Goal: Task Accomplishment & Management: Use online tool/utility

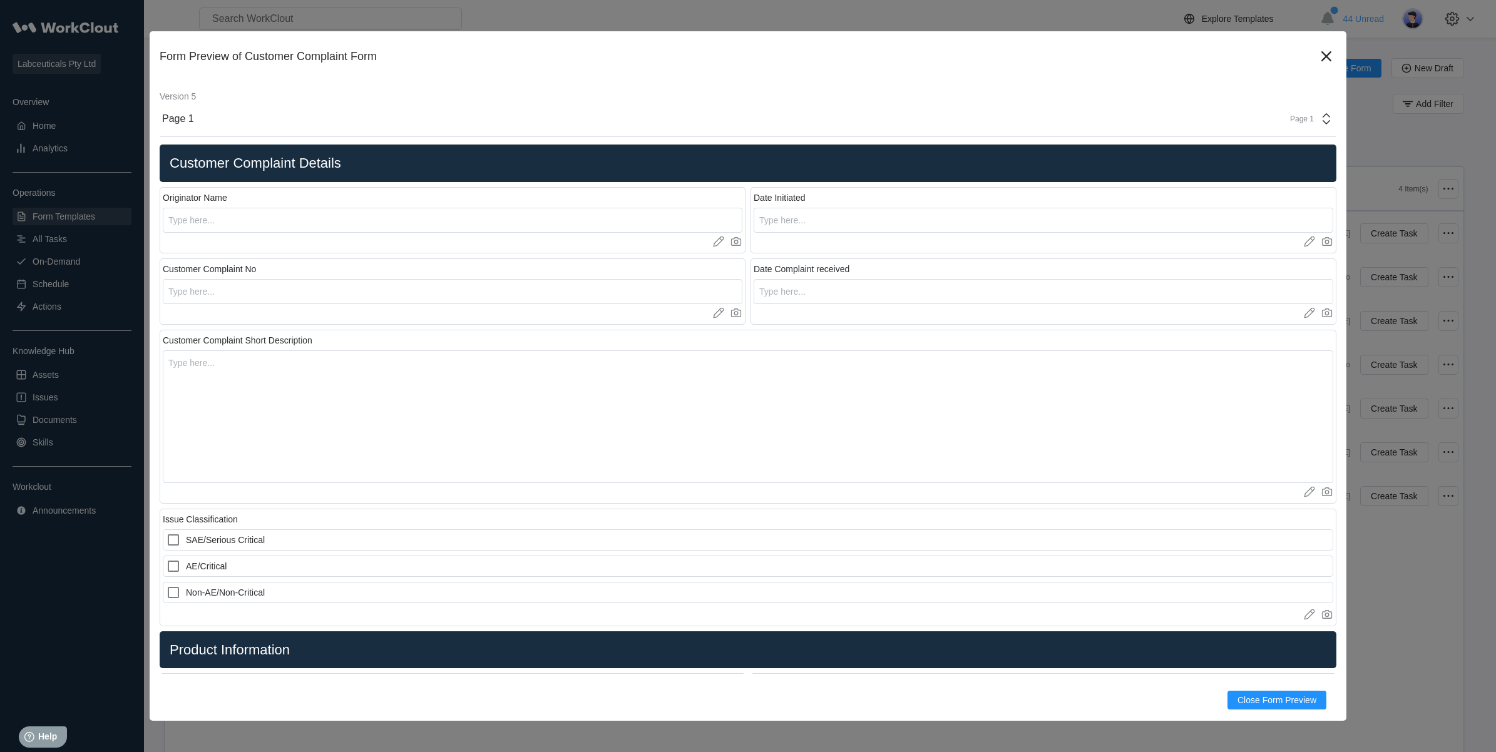
click at [1297, 60] on div "Form Preview of Customer Complaint Form" at bounding box center [738, 56] width 1157 height 13
click at [1316, 54] on icon at bounding box center [1326, 56] width 20 height 20
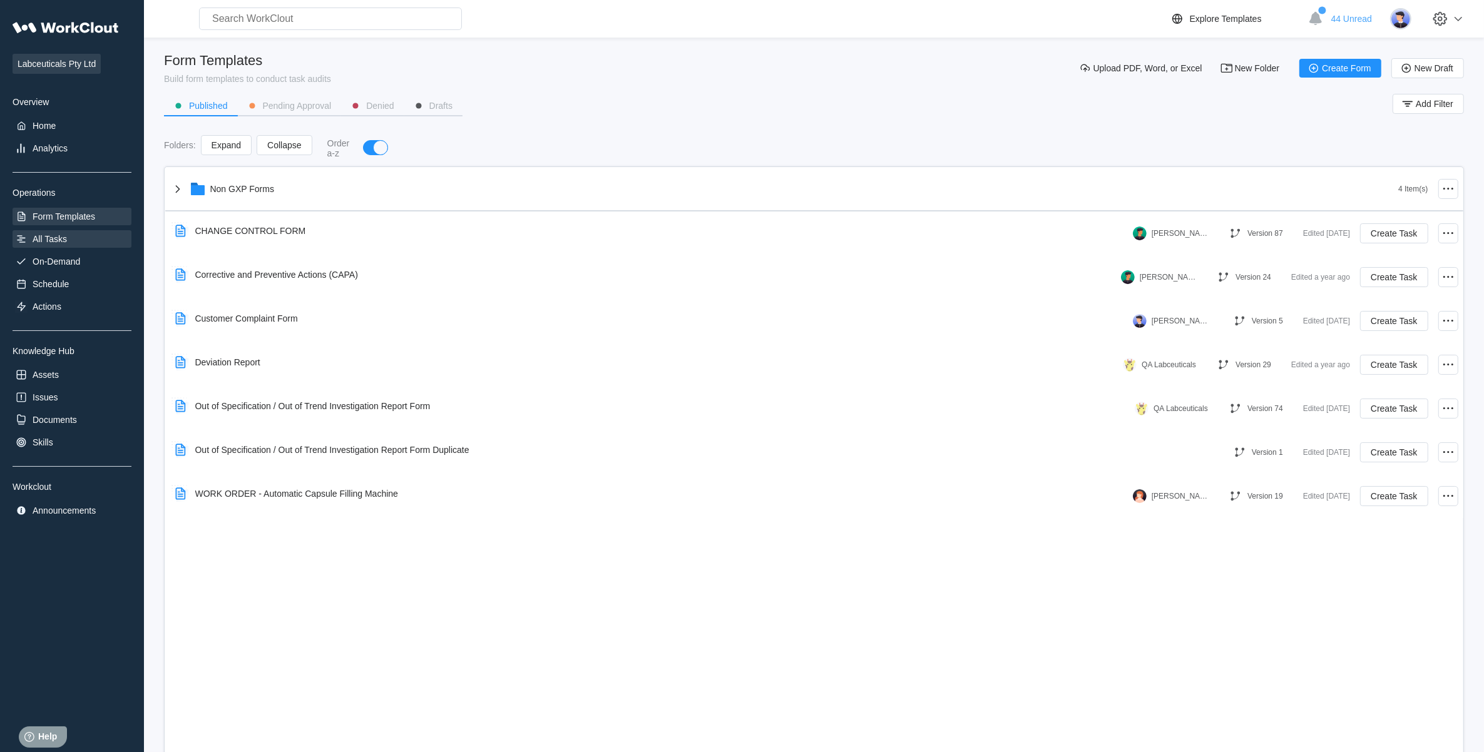
click at [49, 235] on div "All Tasks" at bounding box center [50, 239] width 34 height 10
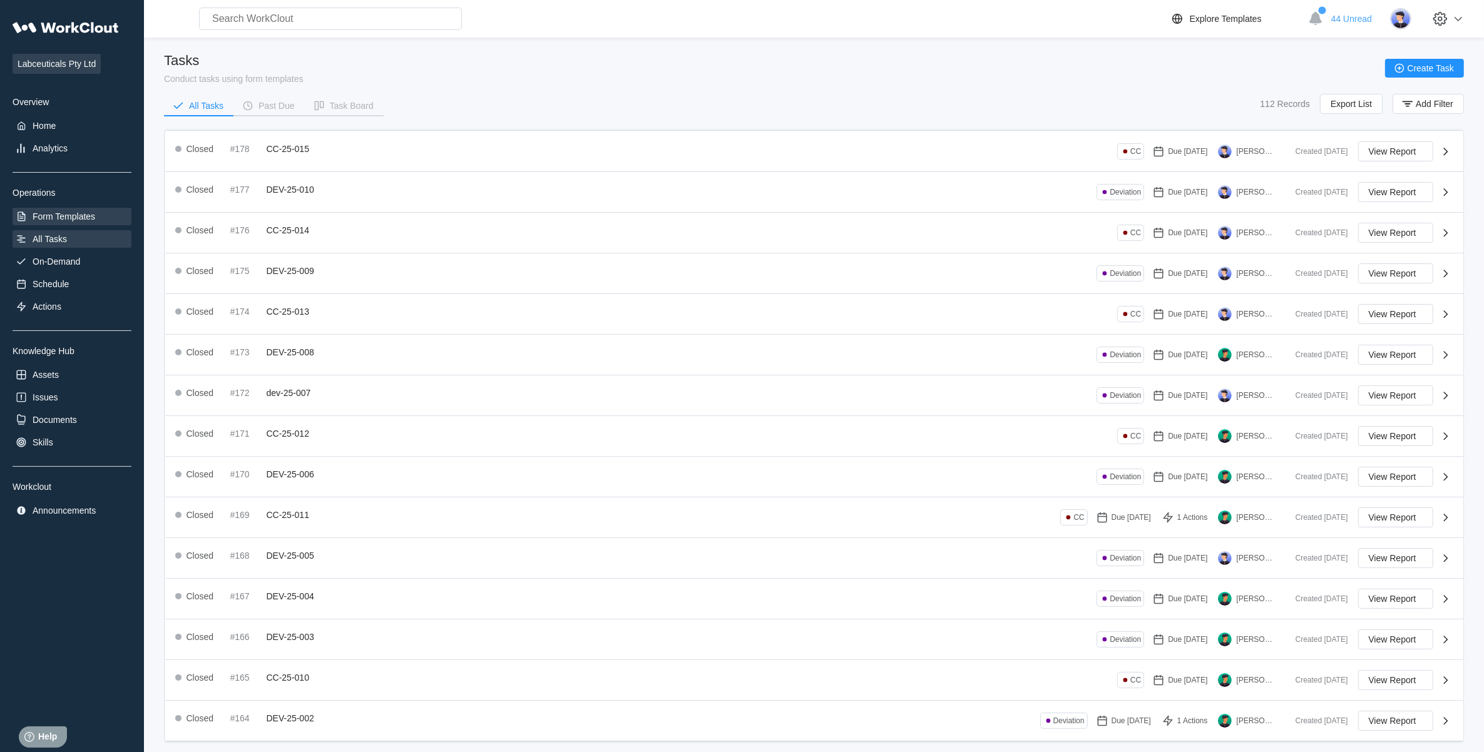
click at [64, 213] on div "Form Templates" at bounding box center [64, 217] width 63 height 10
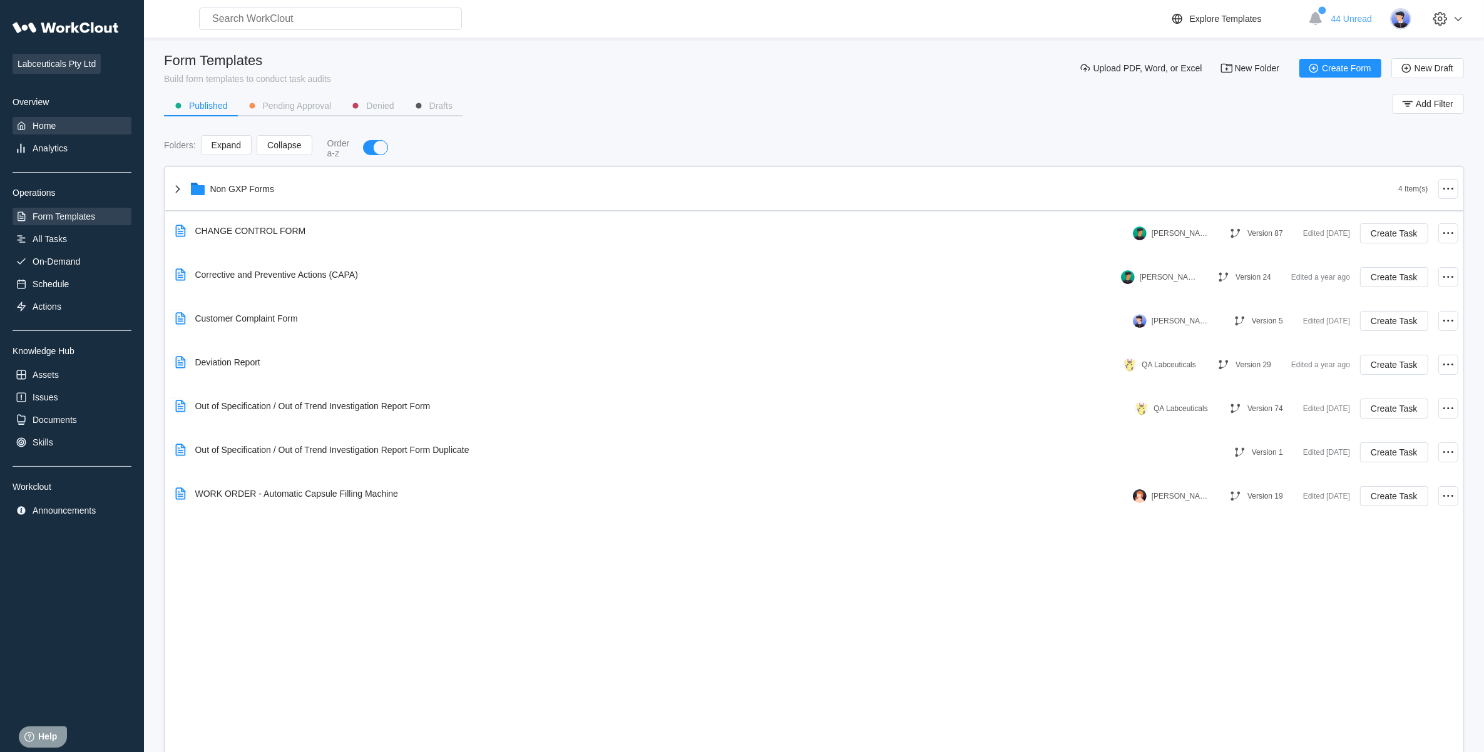
click at [60, 123] on div "Home" at bounding box center [72, 126] width 119 height 18
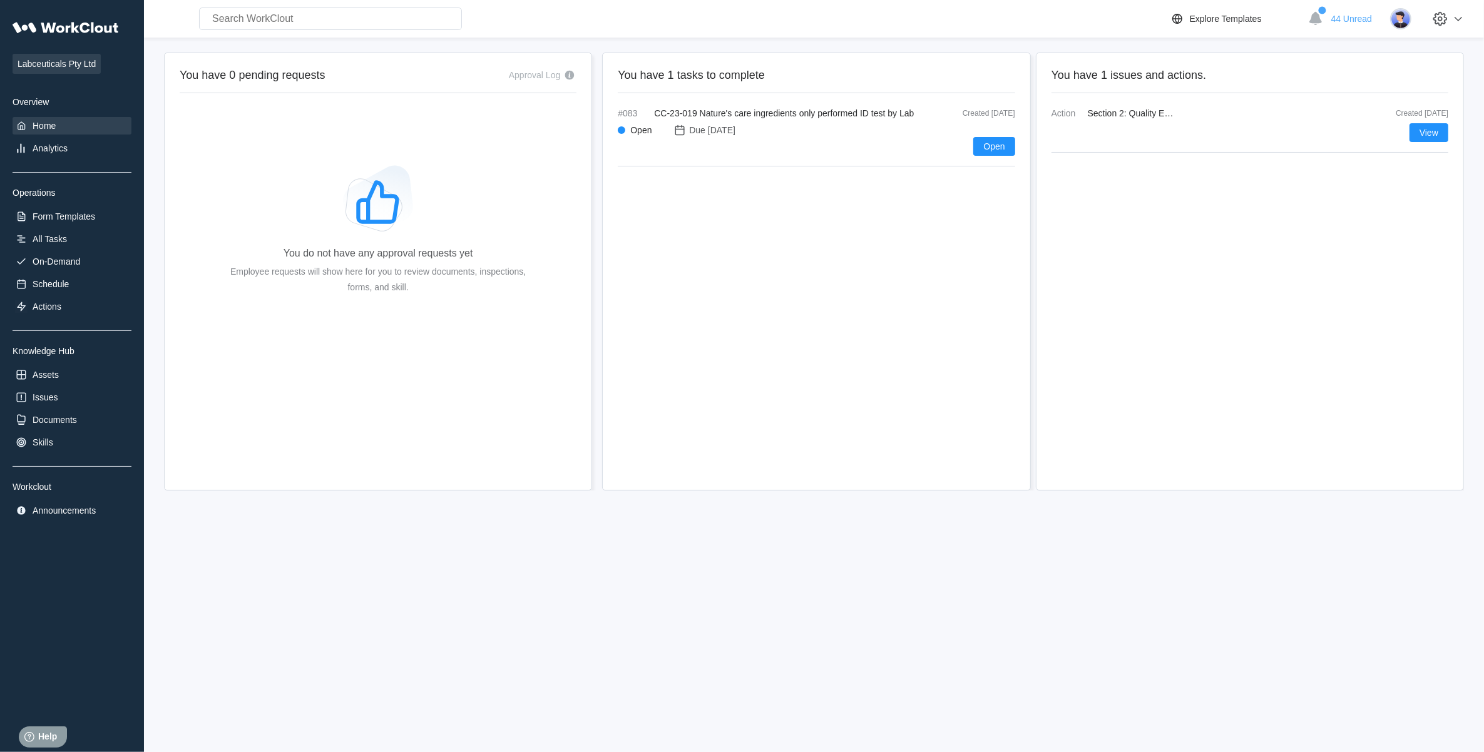
click at [24, 747] on html "Help Help" at bounding box center [63, 734] width 98 height 26
click at [74, 214] on div "Form Templates" at bounding box center [64, 217] width 63 height 10
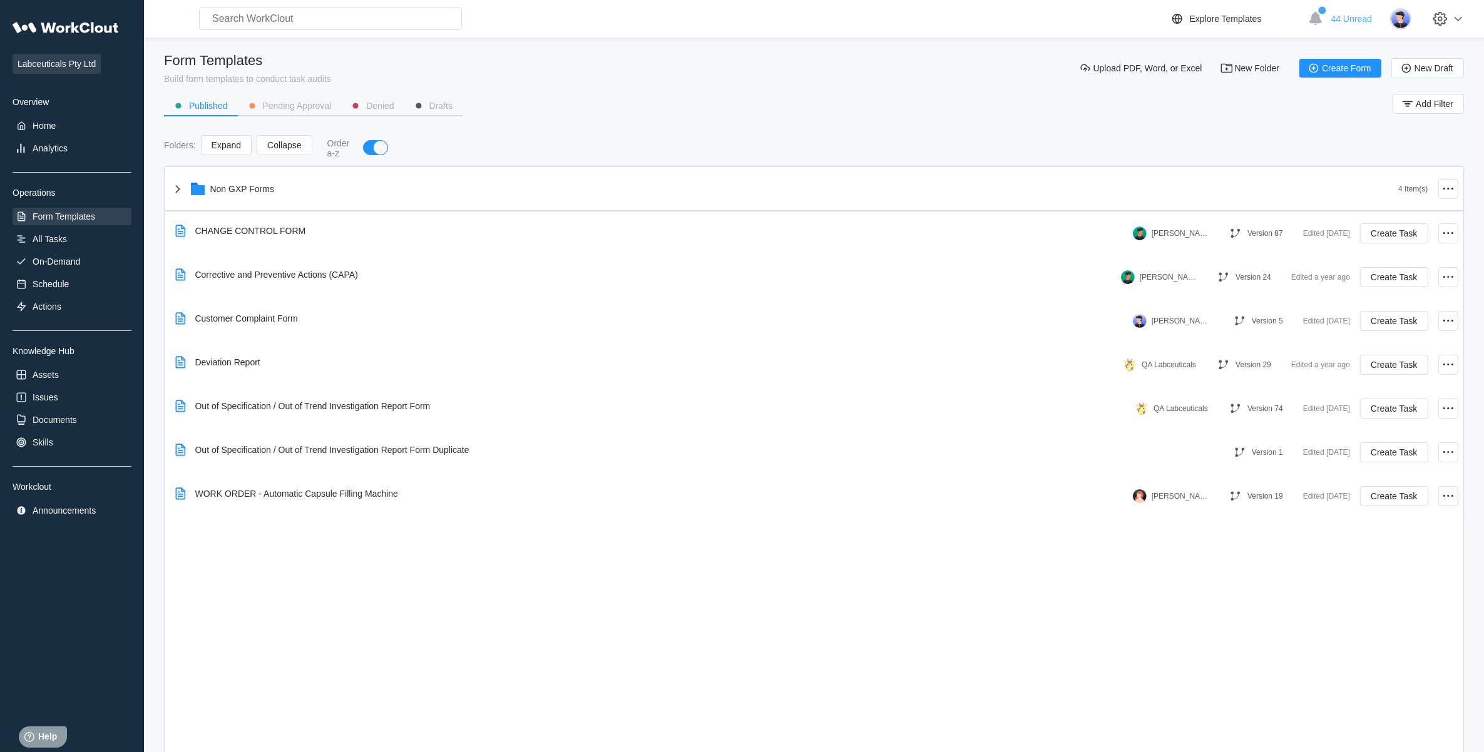
click at [431, 690] on div "Non GXP Forms 4 Item(s) CHANGE CONTROL FORM [PERSON_NAME] Version 87 Edited [DA…" at bounding box center [814, 465] width 1300 height 596
click at [1348, 64] on span "Create Form" at bounding box center [1346, 68] width 49 height 9
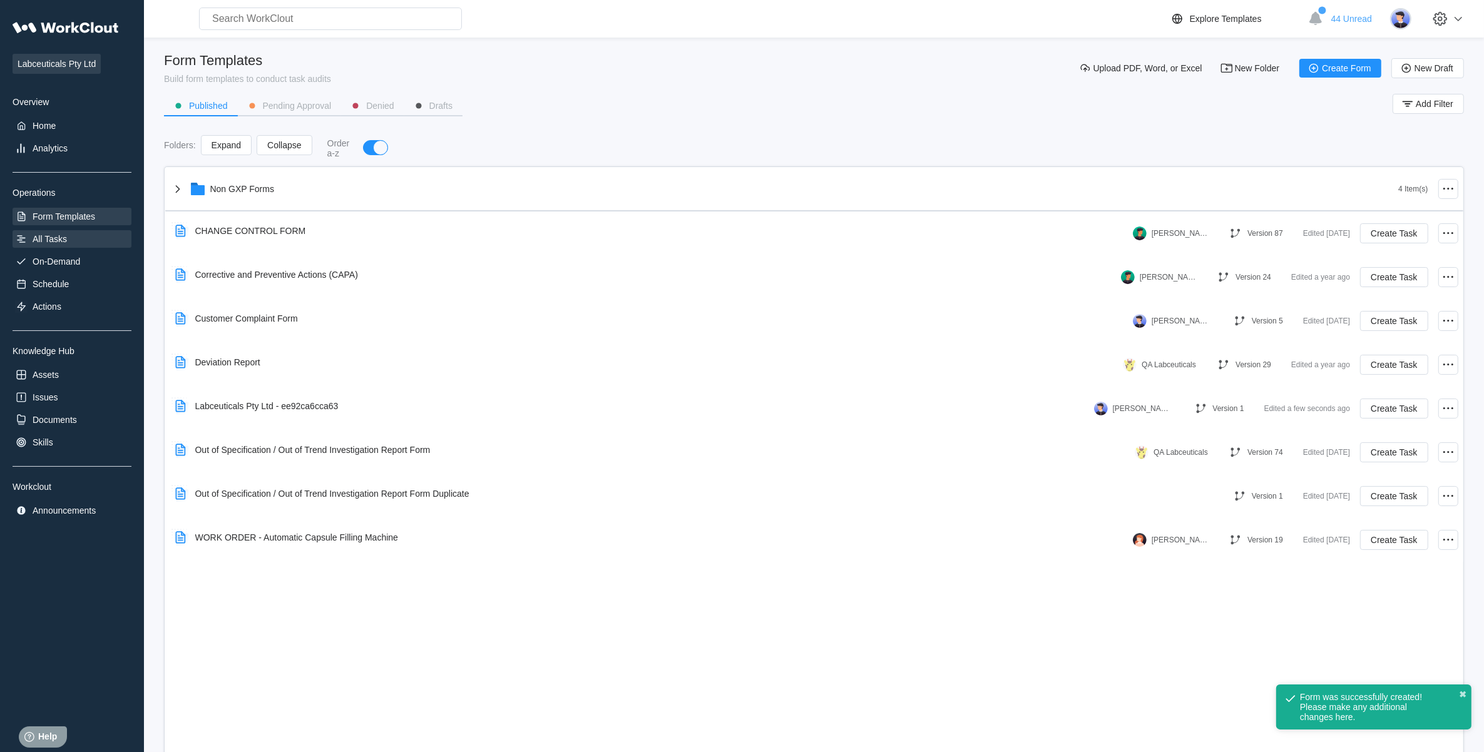
click at [69, 237] on div "All Tasks" at bounding box center [72, 239] width 119 height 18
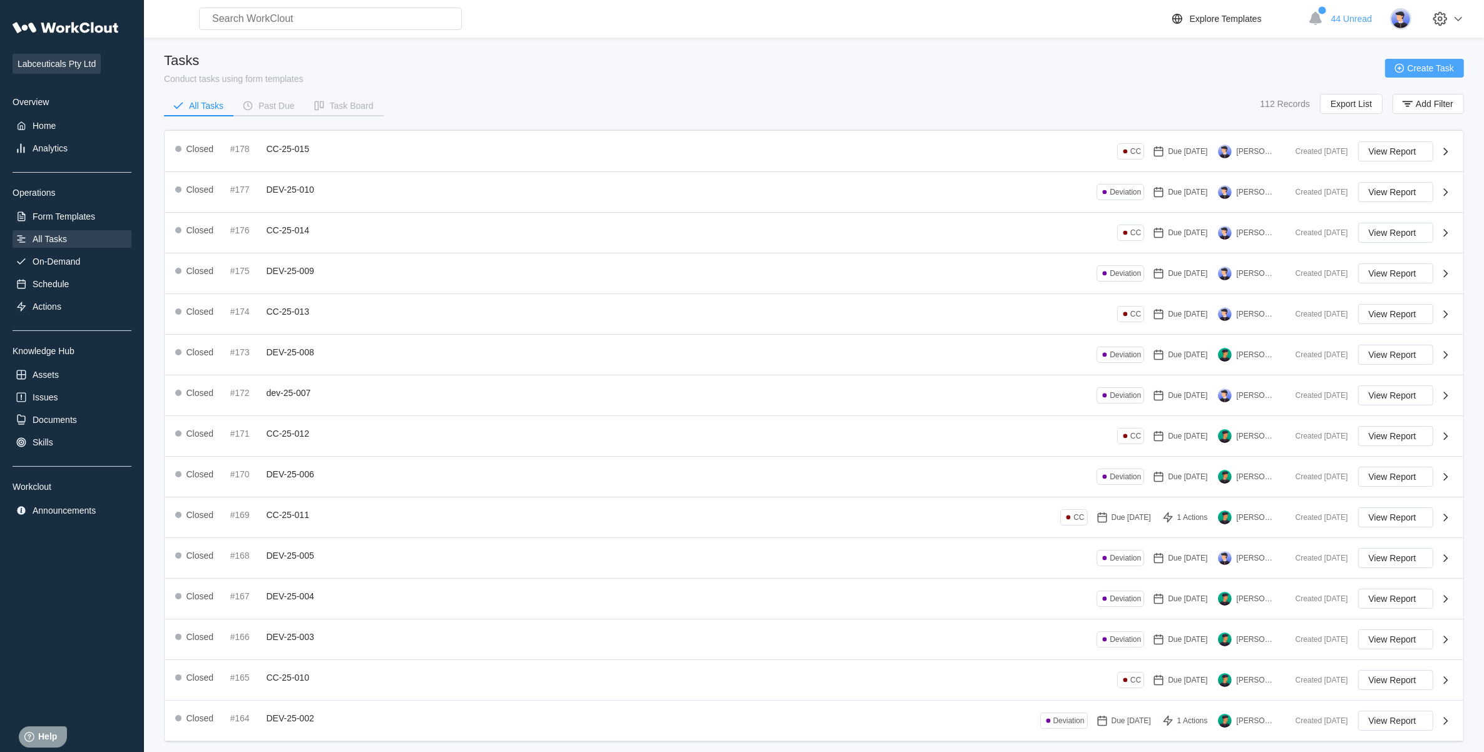
click at [1413, 60] on button "Create Task" at bounding box center [1424, 68] width 79 height 19
click at [1035, 79] on div "Tasks Conduct tasks using form templates Create Task" at bounding box center [814, 68] width 1300 height 31
click at [1418, 67] on span "Create Task" at bounding box center [1431, 68] width 46 height 9
